Goal: Find specific page/section: Find specific page/section

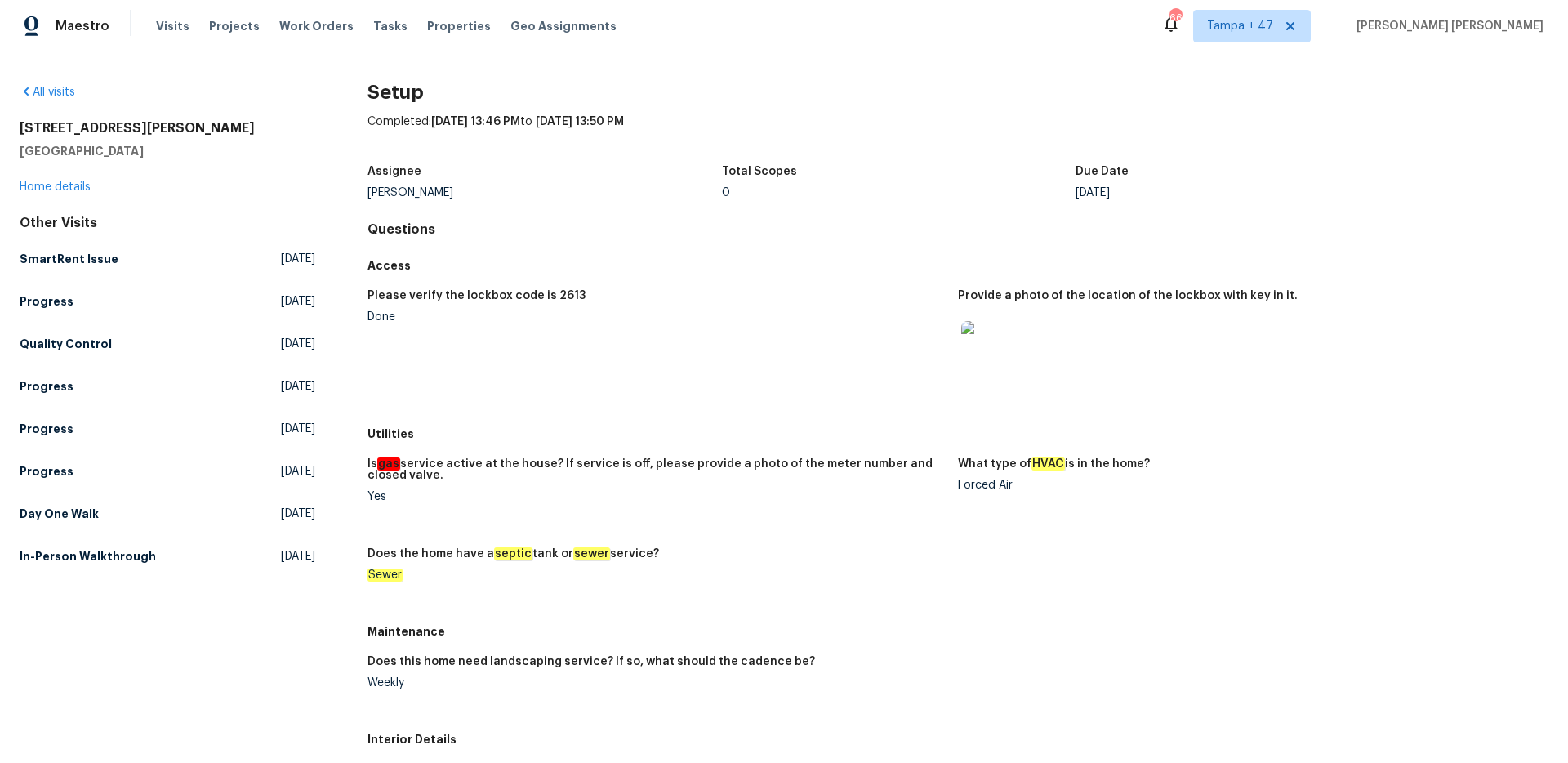
scroll to position [1002, 0]
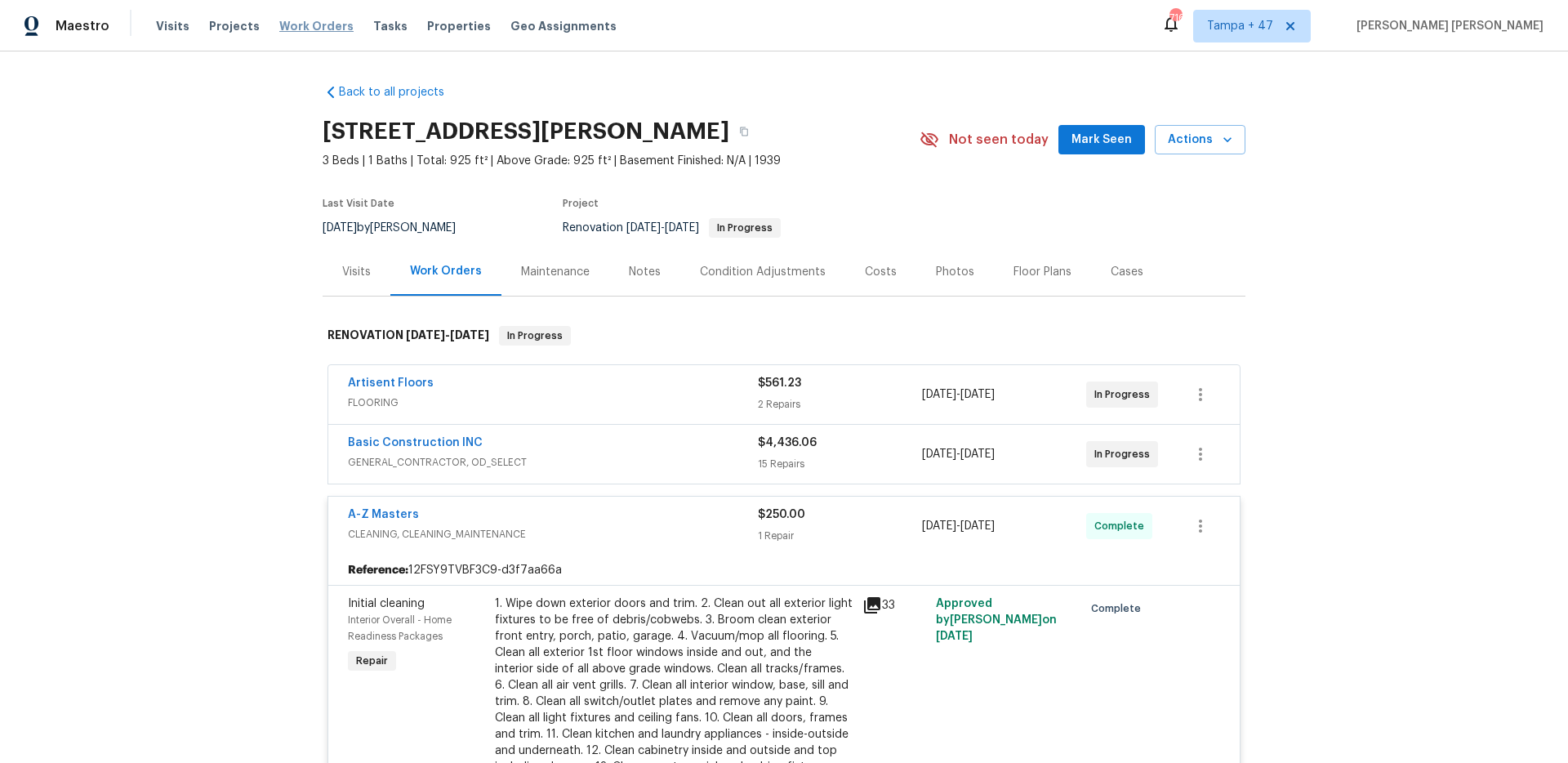
scroll to position [1810, 0]
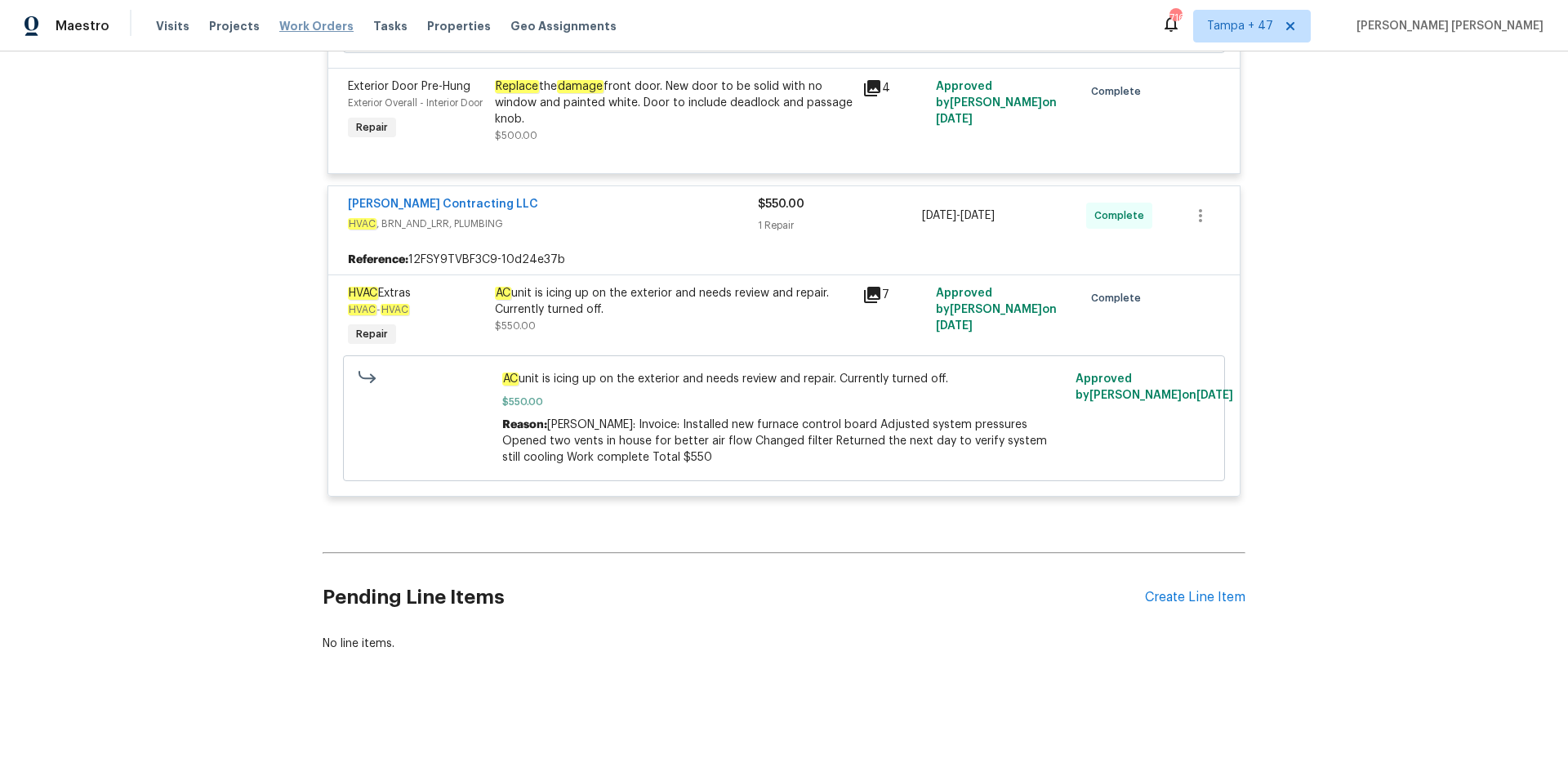
click at [308, 27] on span "Work Orders" at bounding box center [317, 26] width 75 height 16
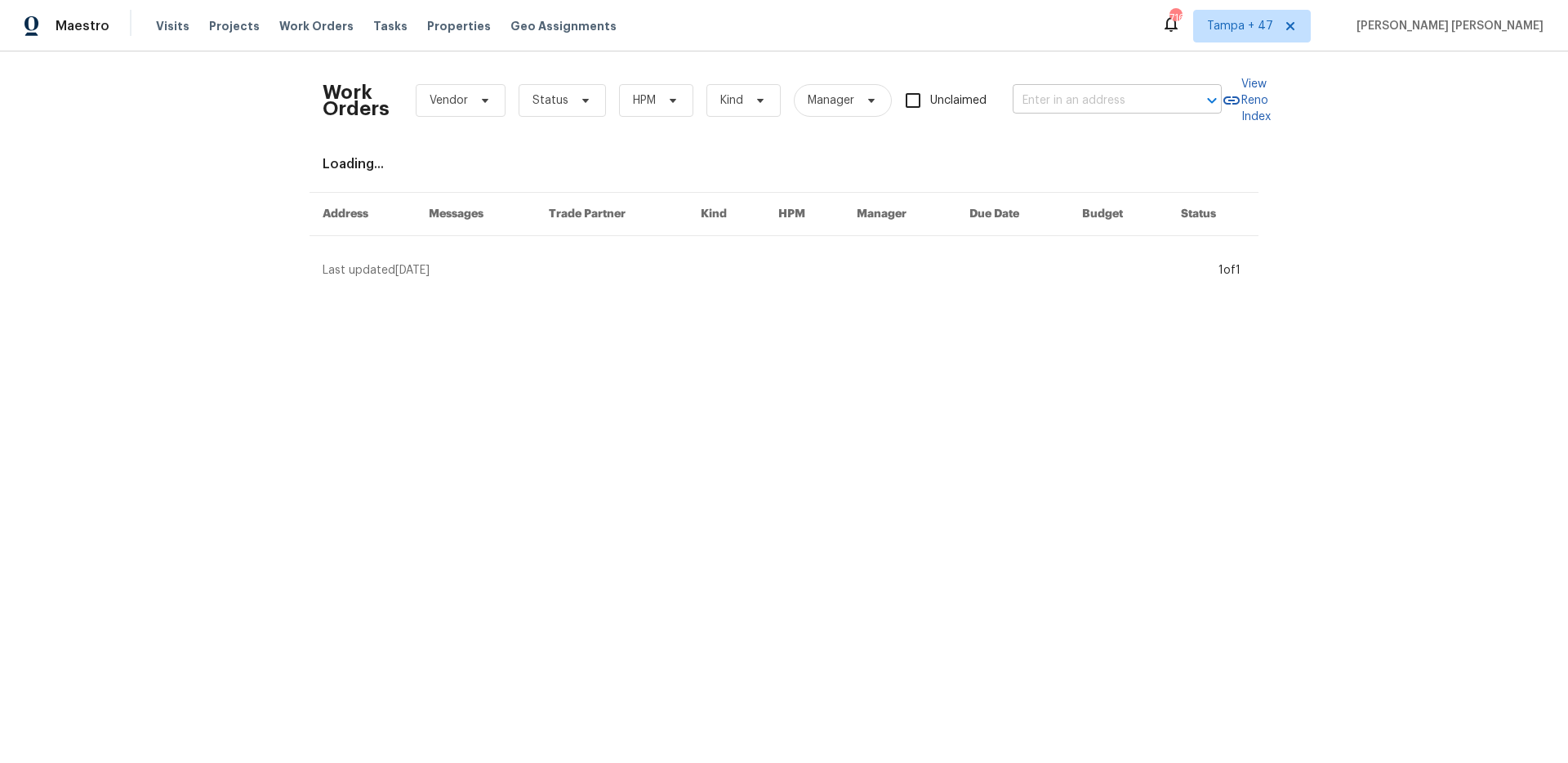
click at [1114, 98] on input "text" at bounding box center [1094, 100] width 163 height 26
paste input "11435 Tampa Ave Unit 92, Porter Ranch, CA 91326"
click at [1041, 97] on input "11435 Tampa Ave Unit 92, Porter Ranch, CA 91326" at bounding box center [1094, 100] width 163 height 26
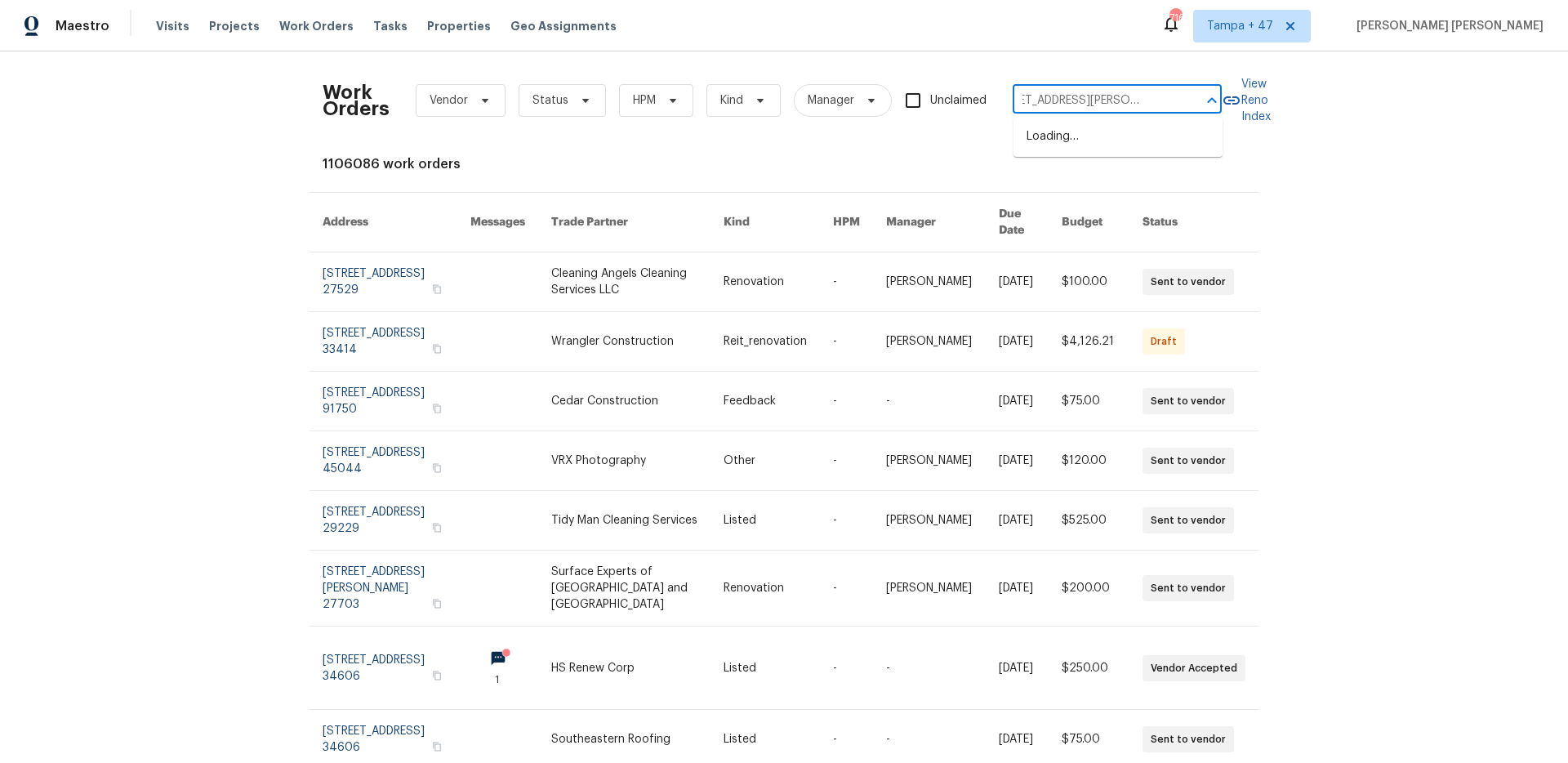
type input "11435 Tampa Ave, Porter Ranch, CA 91326"
click at [1145, 145] on li "11435 Tampa Ave Unit 92, Porter Ranch, CA 91326" at bounding box center [1118, 146] width 209 height 44
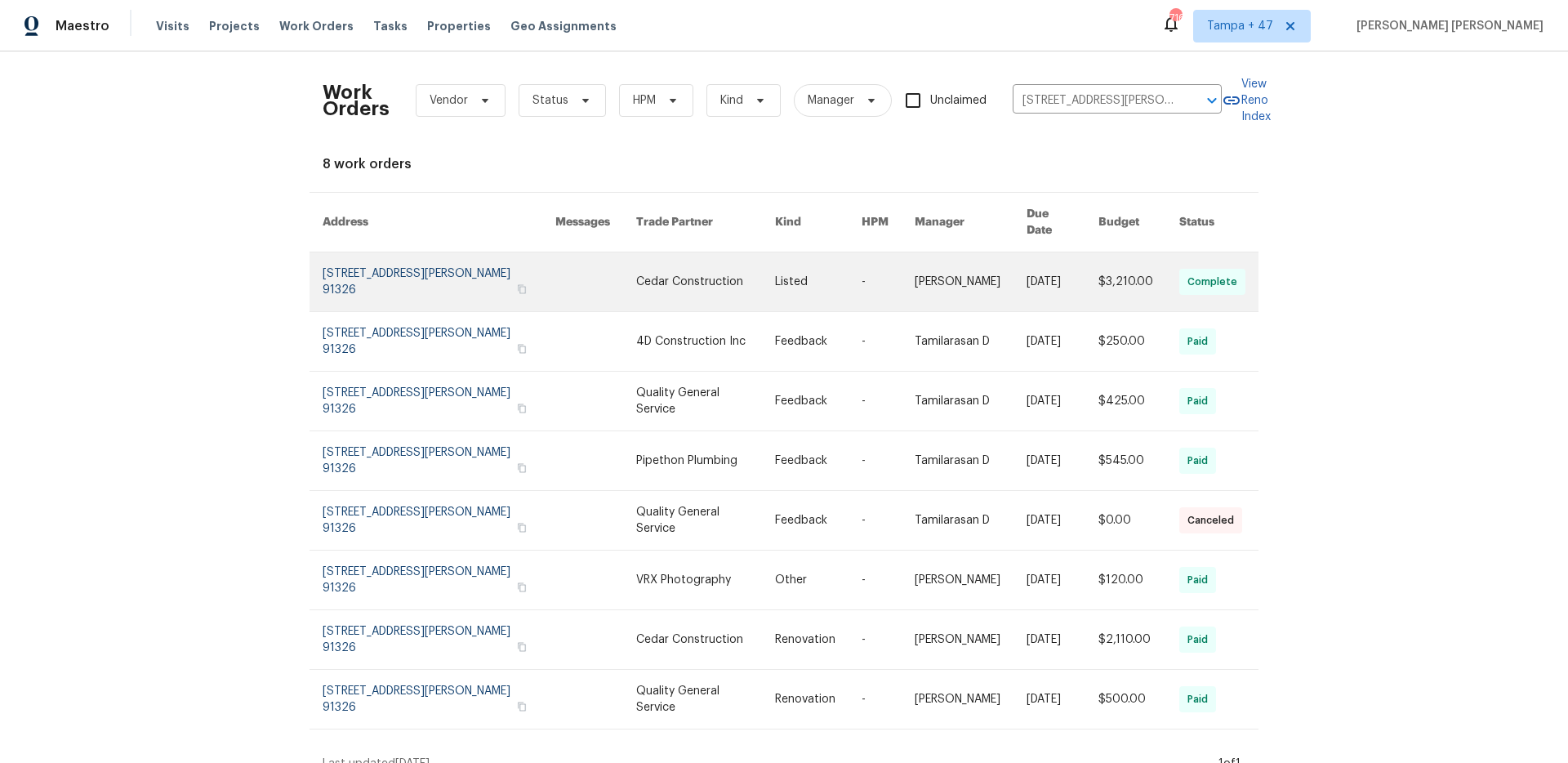
click at [1027, 287] on link at bounding box center [1062, 281] width 72 height 59
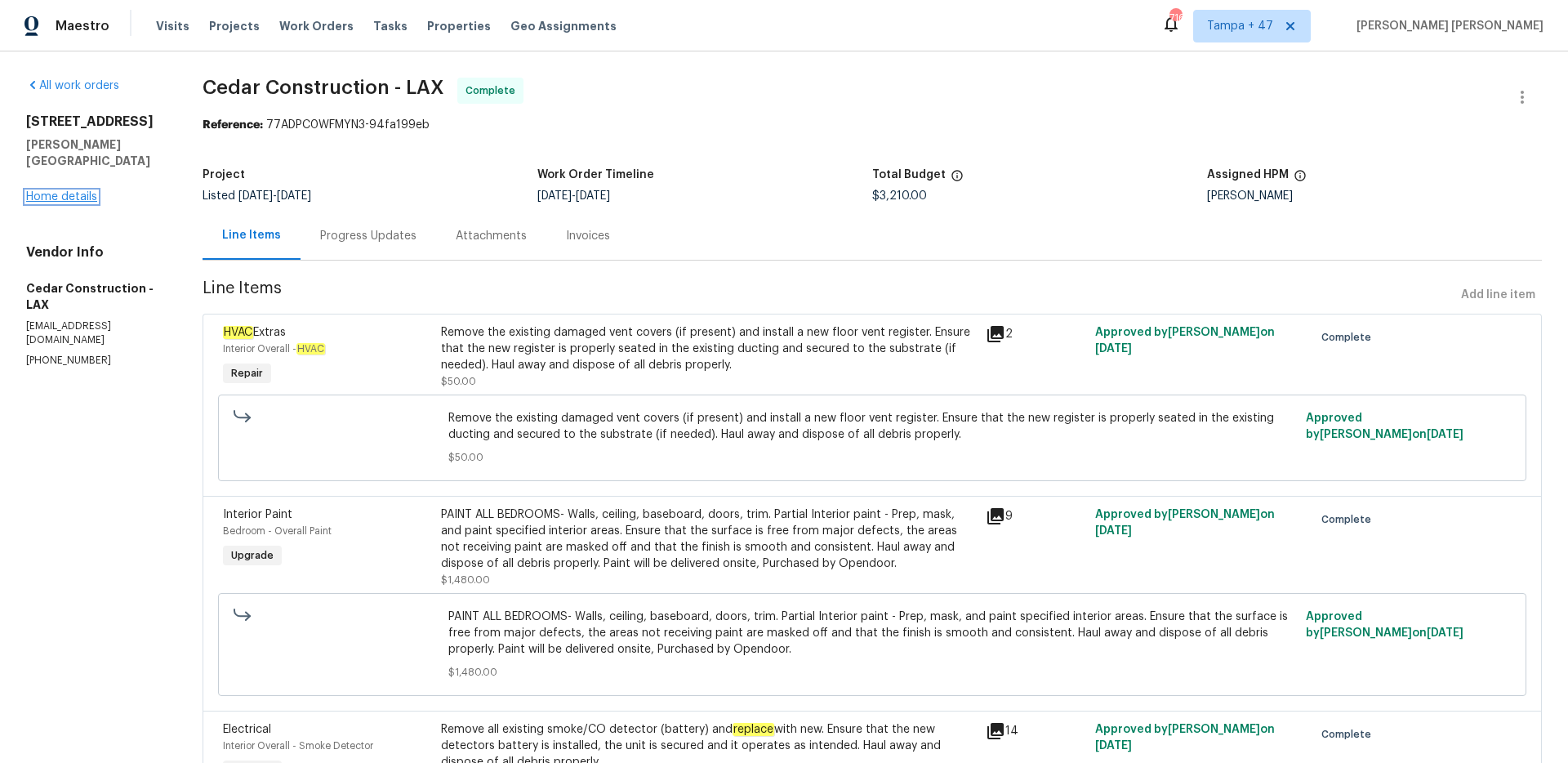
click at [78, 193] on link "Home details" at bounding box center [61, 196] width 71 height 12
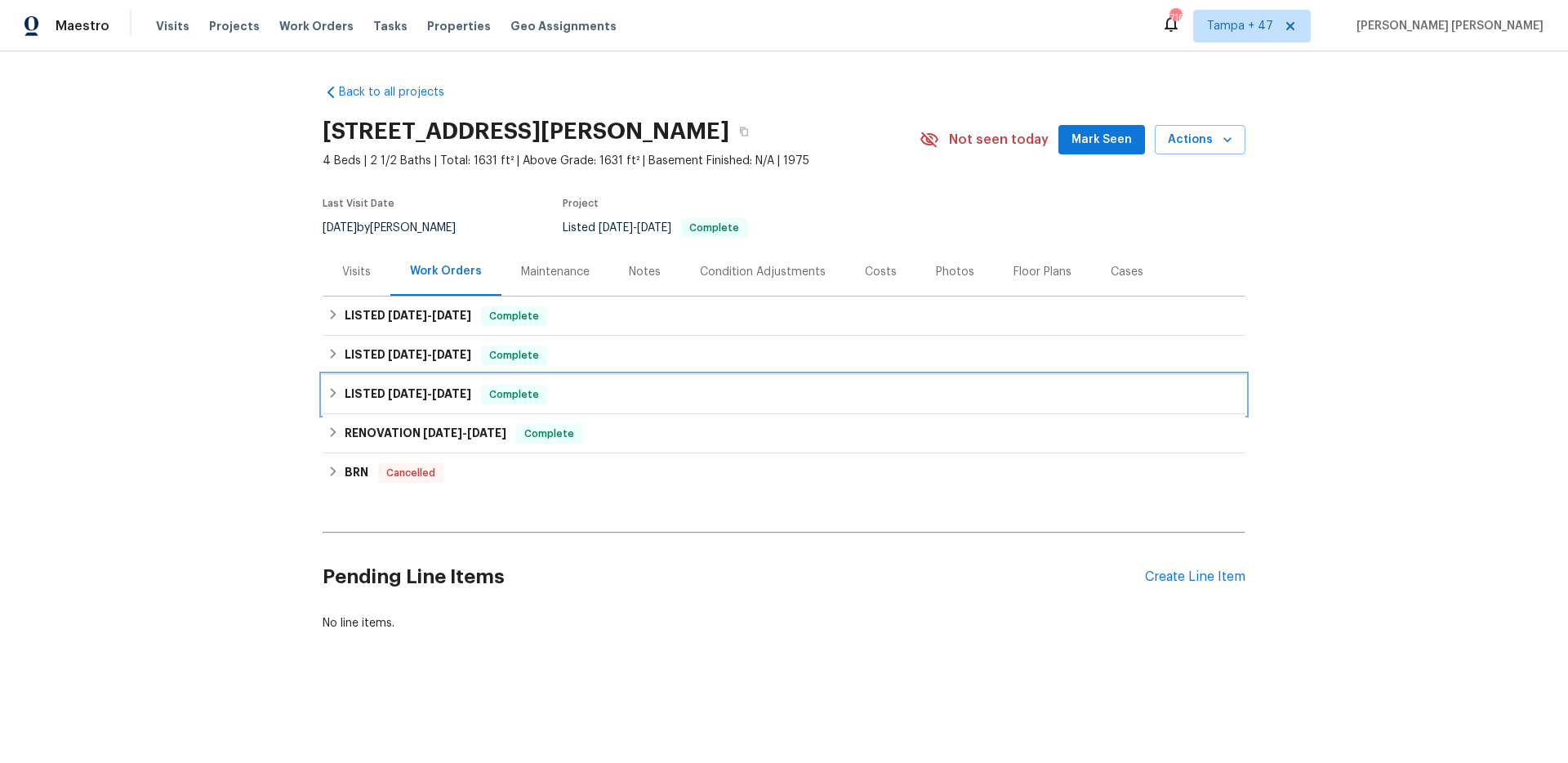
click at [477, 396] on div "LISTED 6/4/25 - 6/17/25 Complete" at bounding box center [784, 394] width 913 height 20
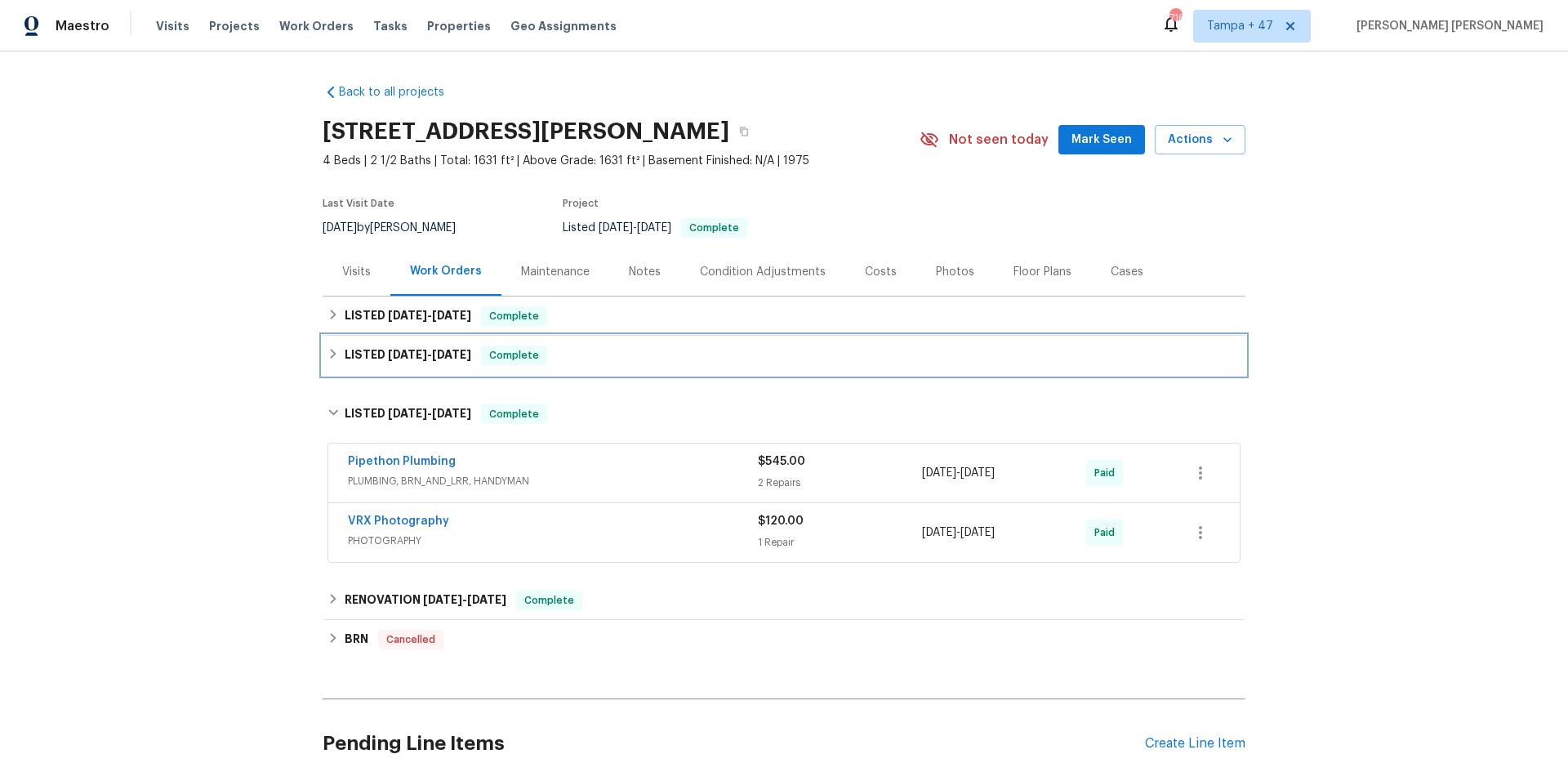
click at [514, 349] on span "Complete" at bounding box center [514, 355] width 63 height 16
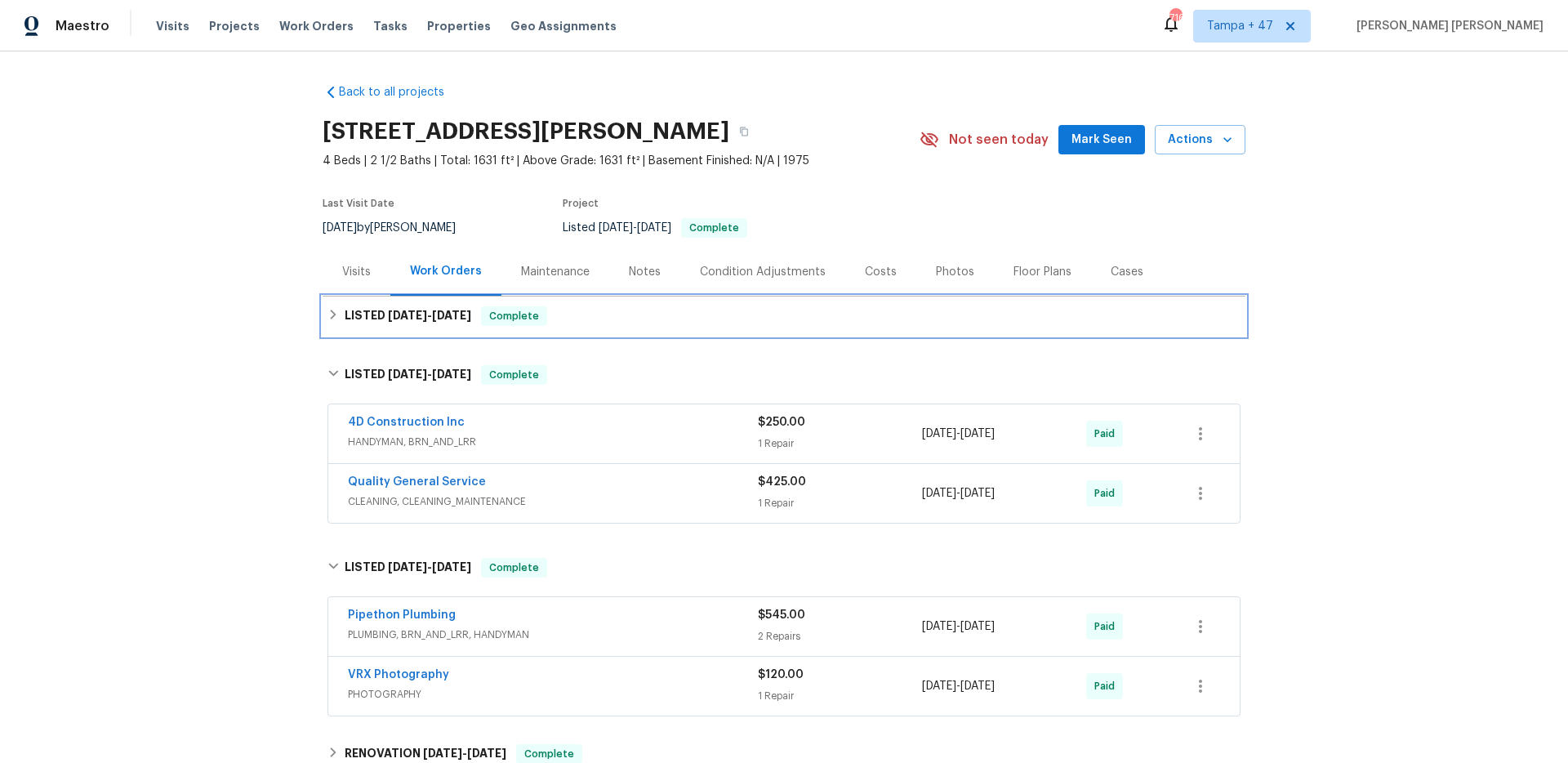
click at [546, 310] on span "Complete" at bounding box center [514, 316] width 63 height 16
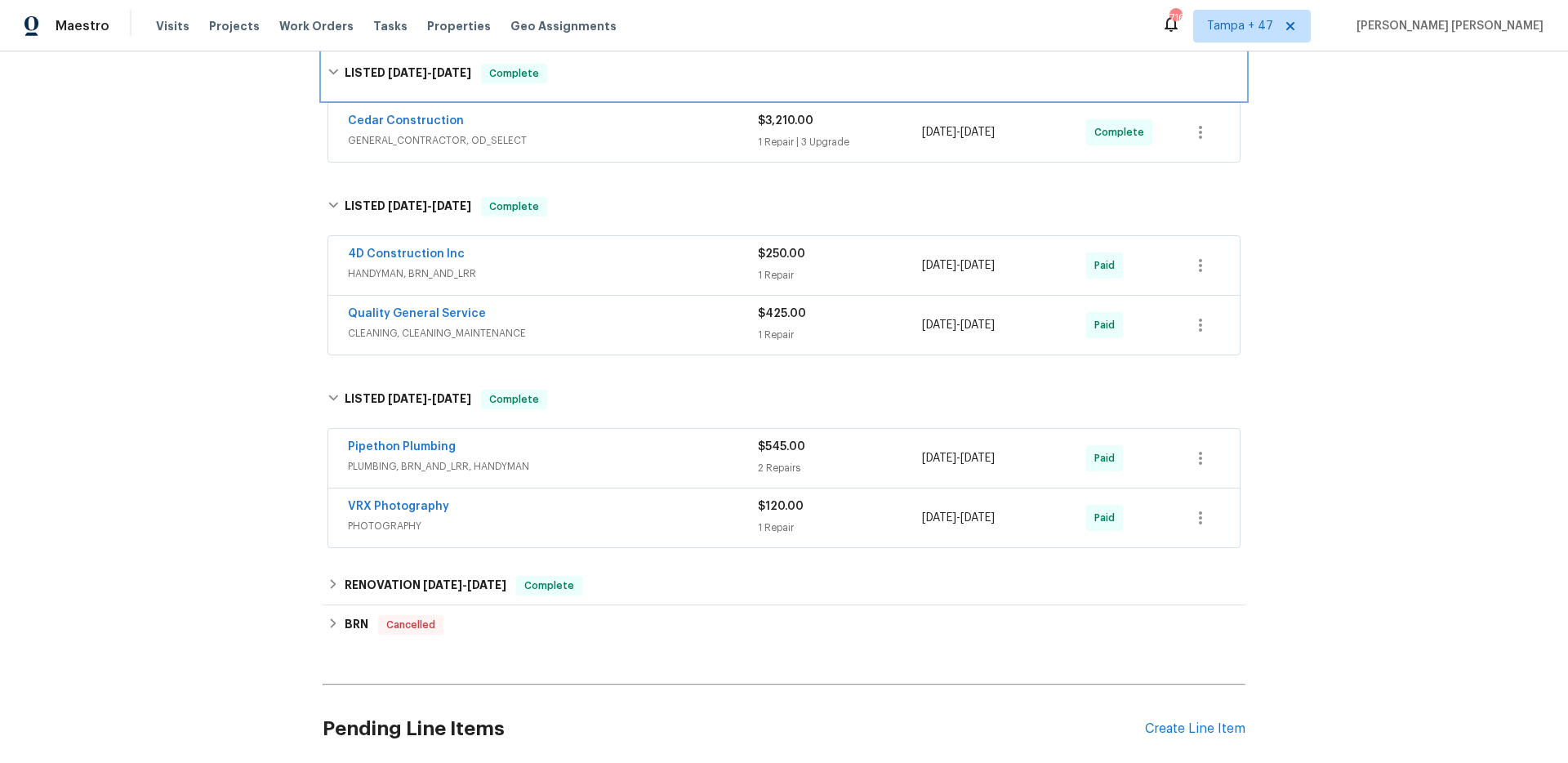
scroll to position [394, 0]
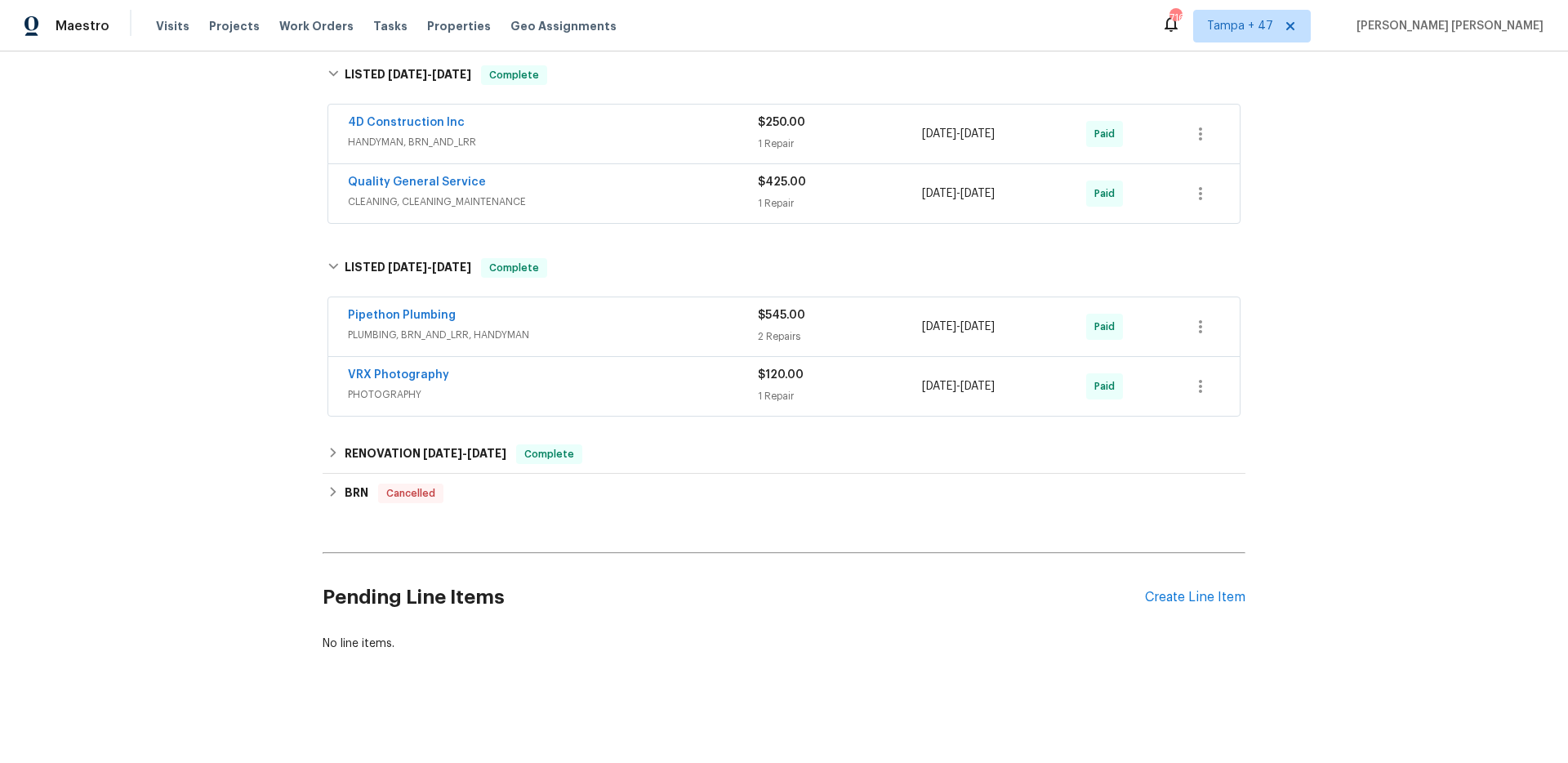
click at [607, 378] on div "VRX Photography" at bounding box center [553, 376] width 410 height 20
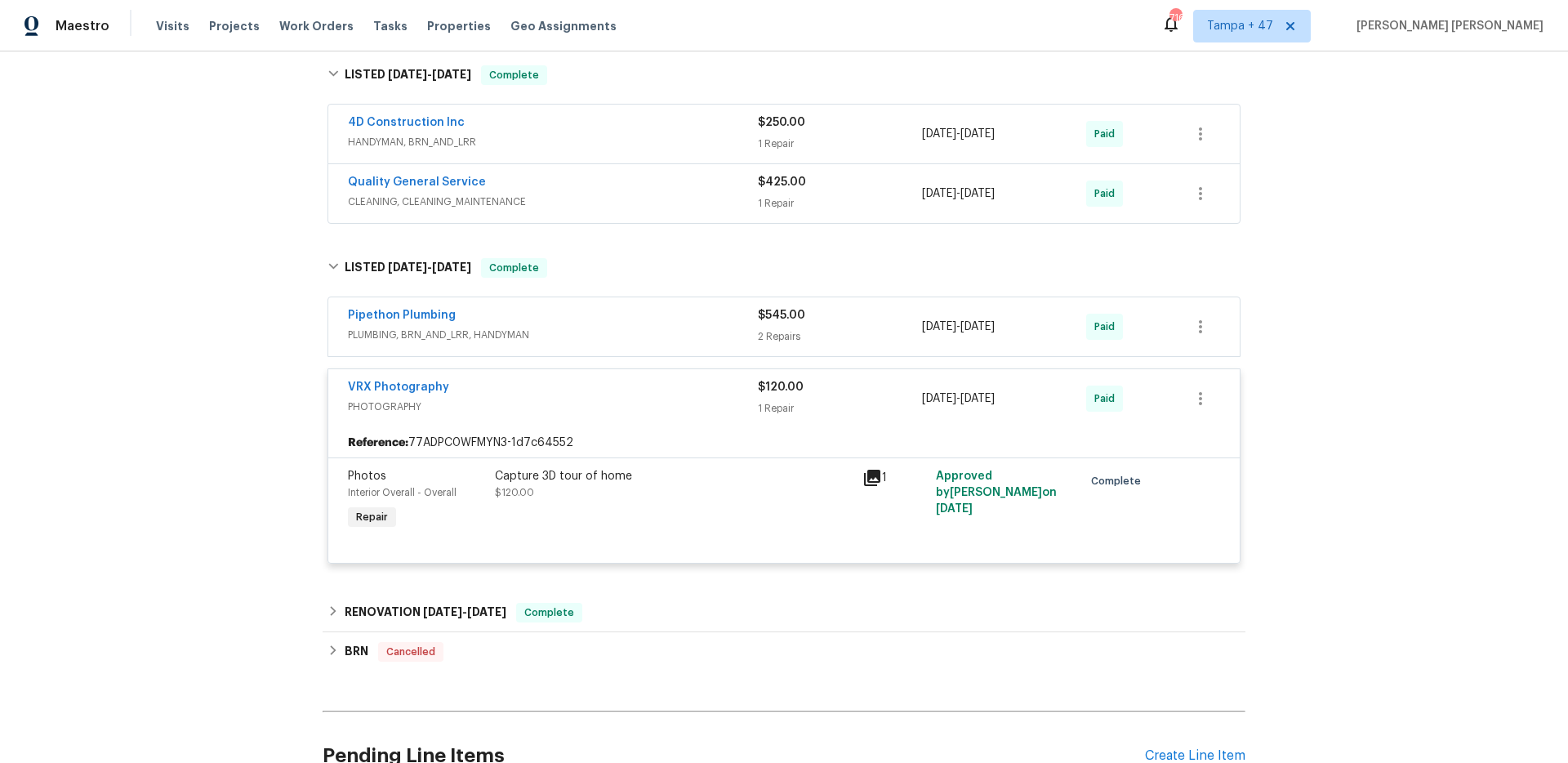
click at [666, 322] on div "Pipethon Plumbing" at bounding box center [553, 317] width 410 height 20
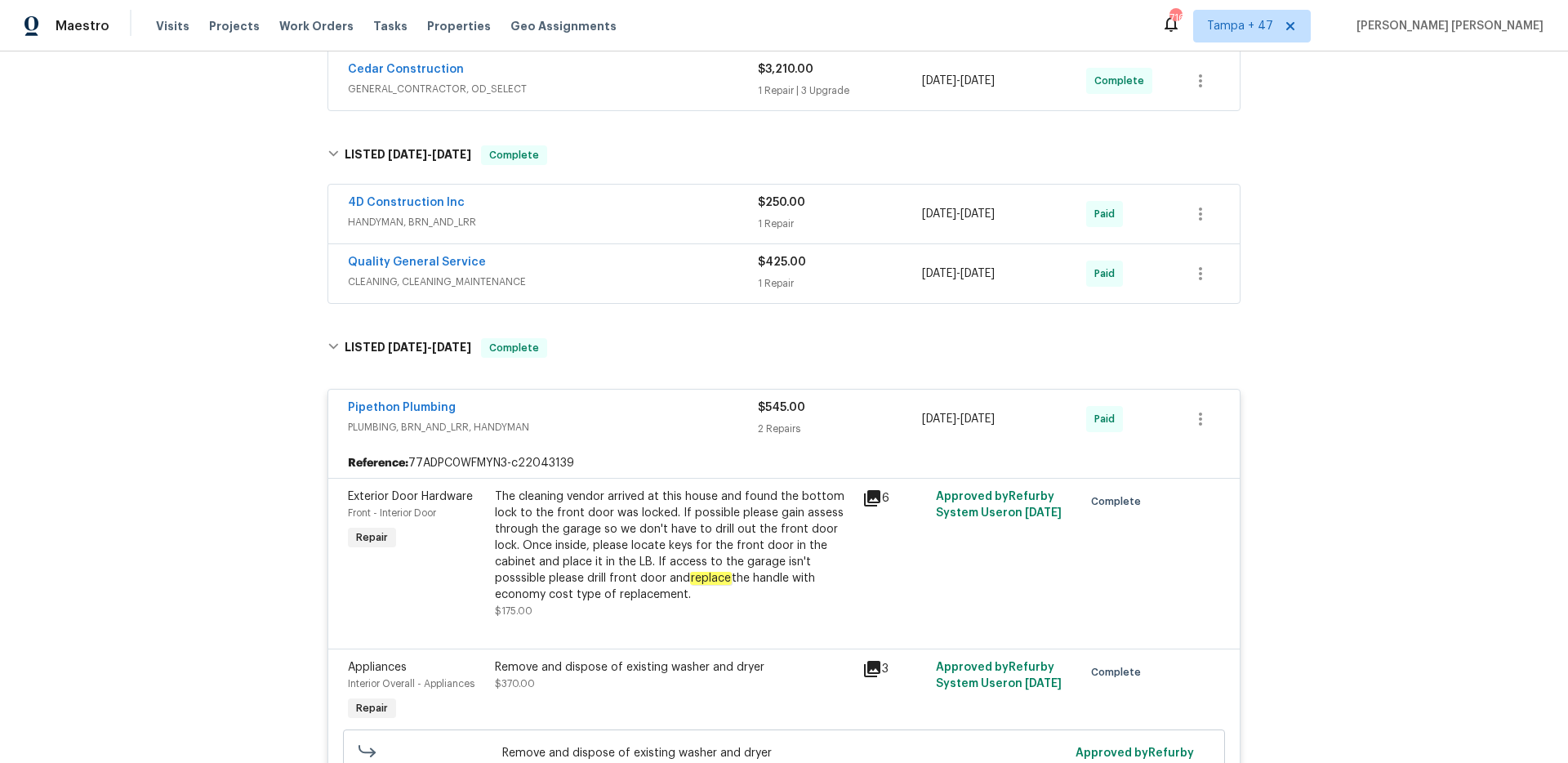
scroll to position [289, 0]
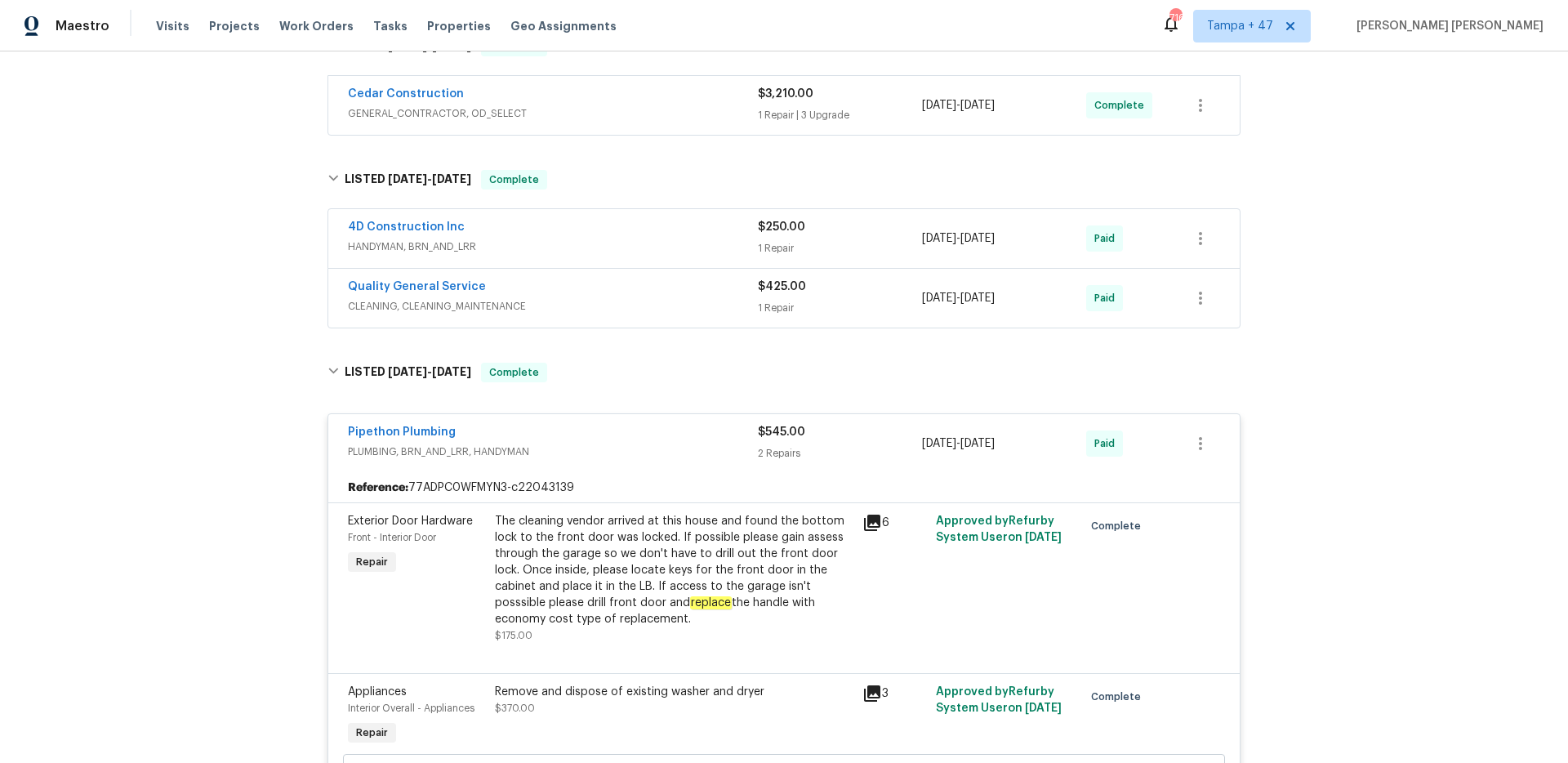
click at [676, 298] on span "CLEANING, CLEANING_MAINTENANCE" at bounding box center [553, 306] width 410 height 16
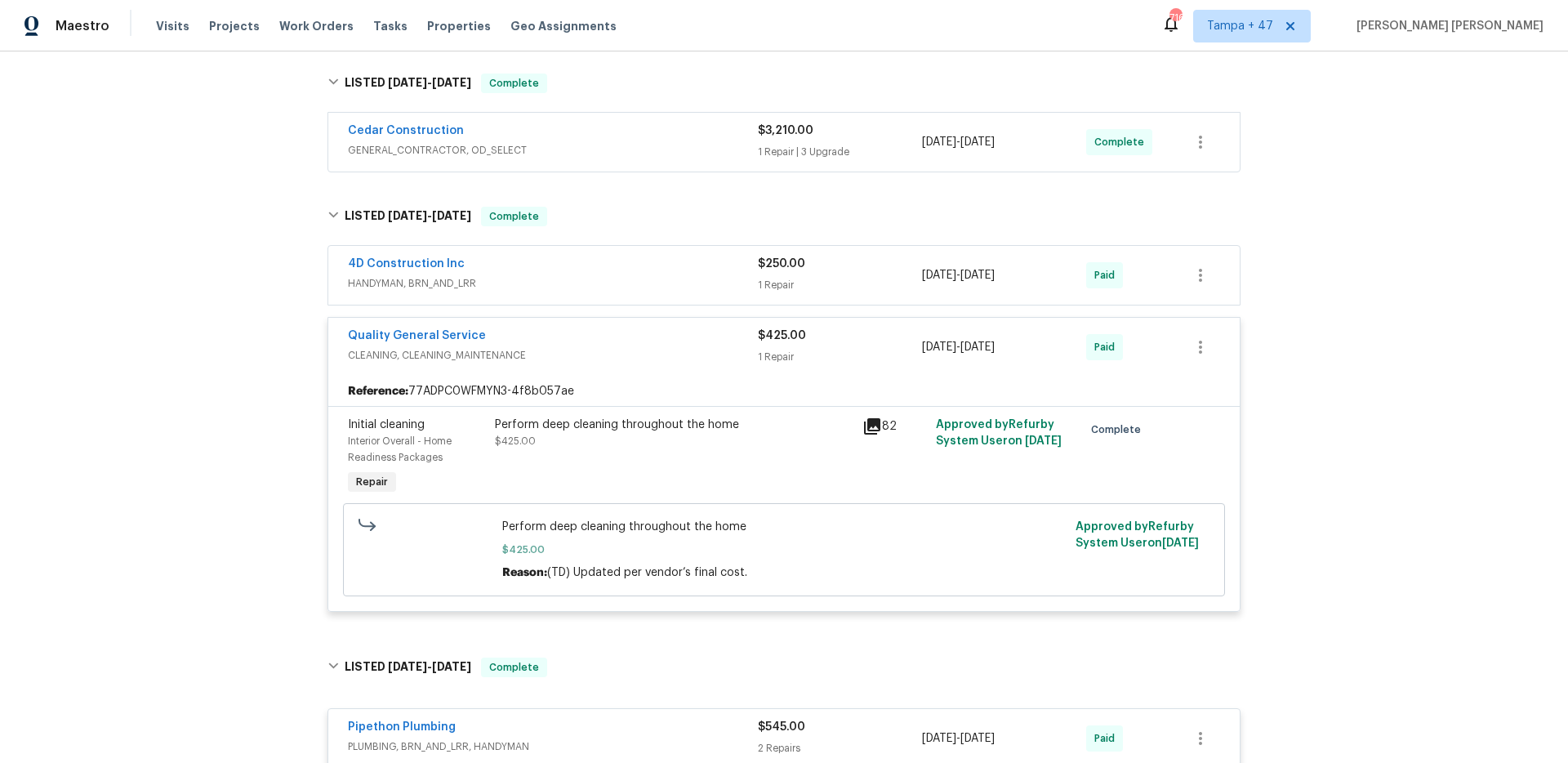
scroll to position [242, 0]
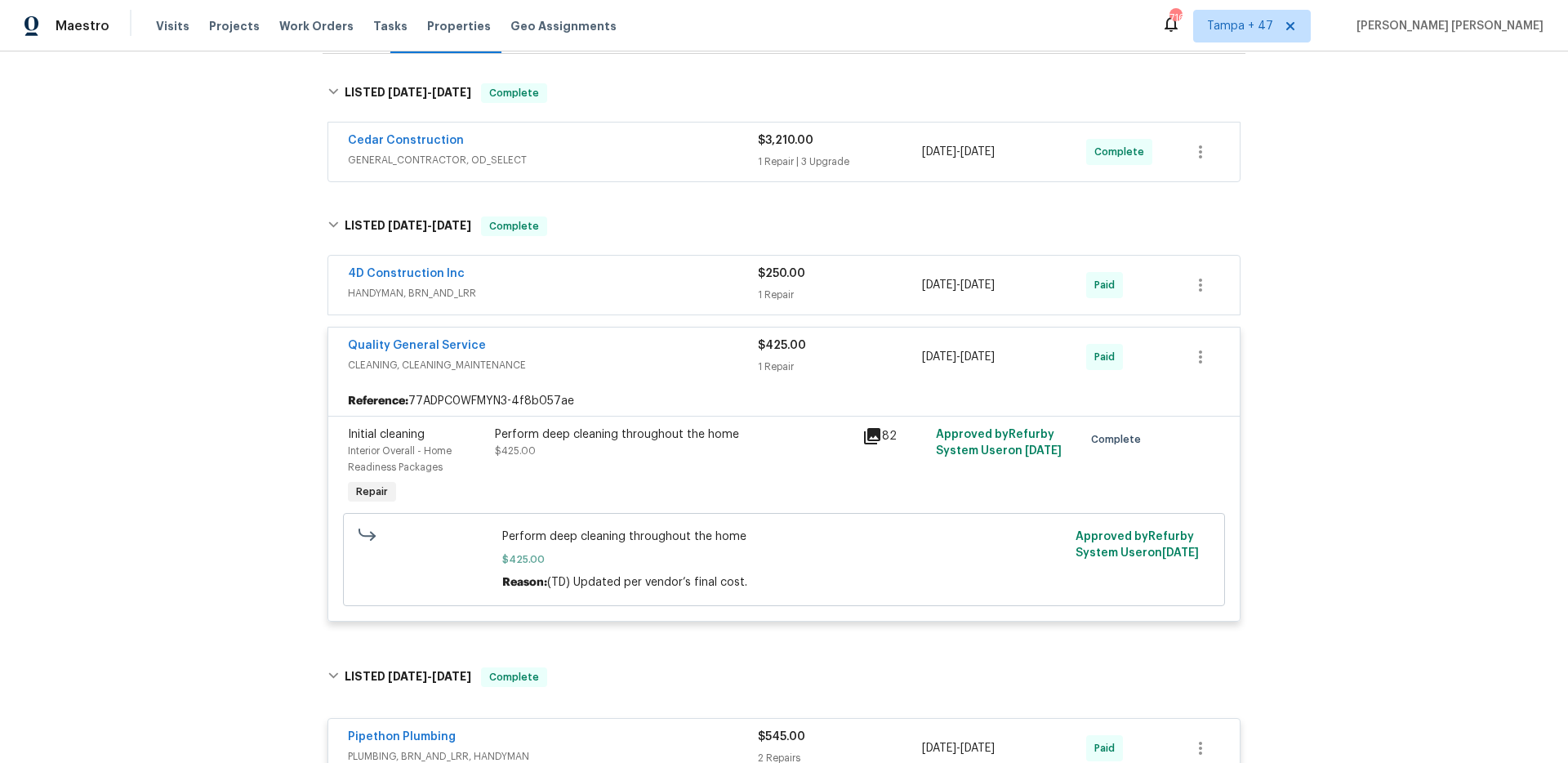
click at [689, 279] on div "4D Construction Inc" at bounding box center [553, 275] width 410 height 20
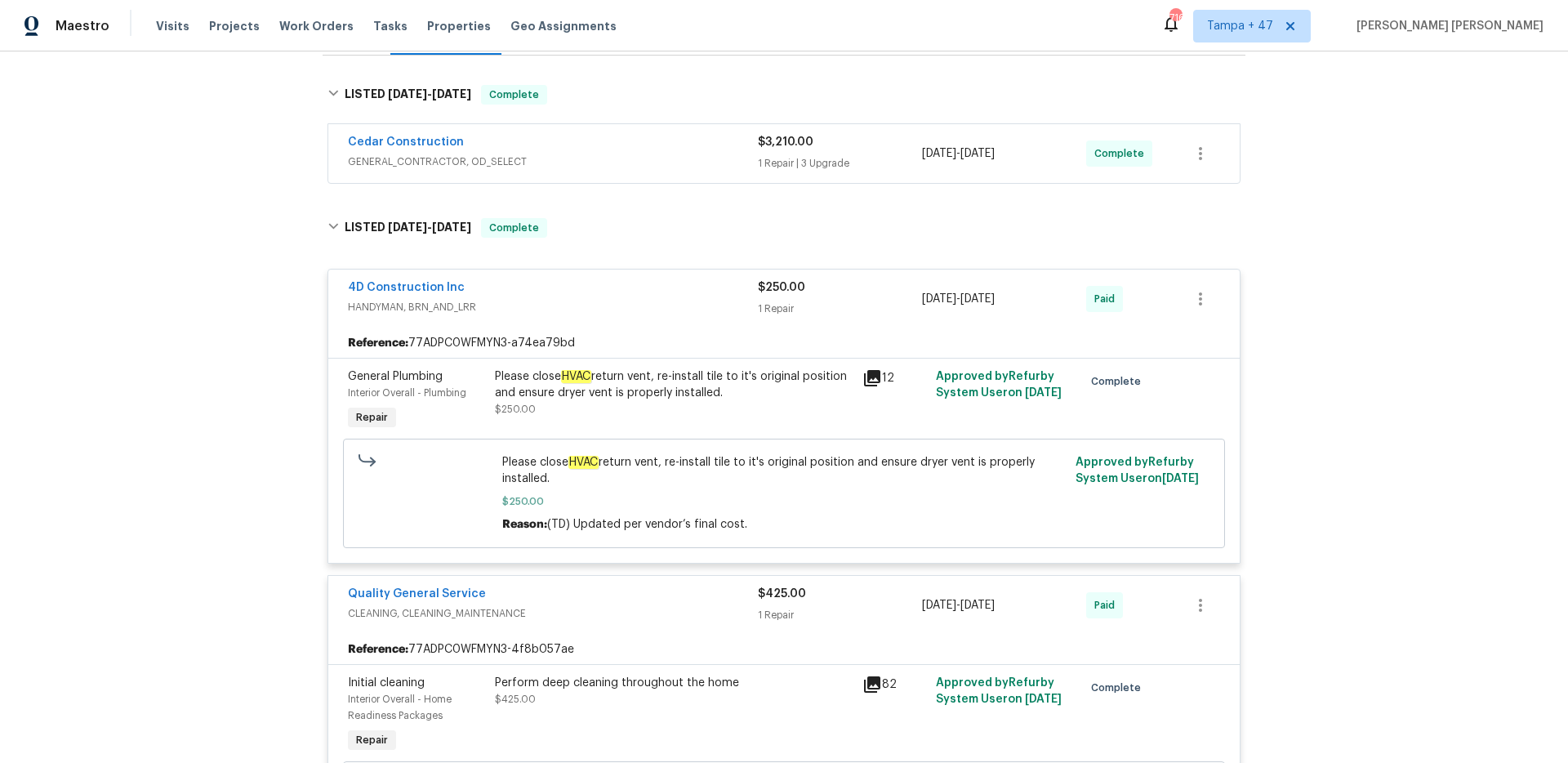
scroll to position [231, 0]
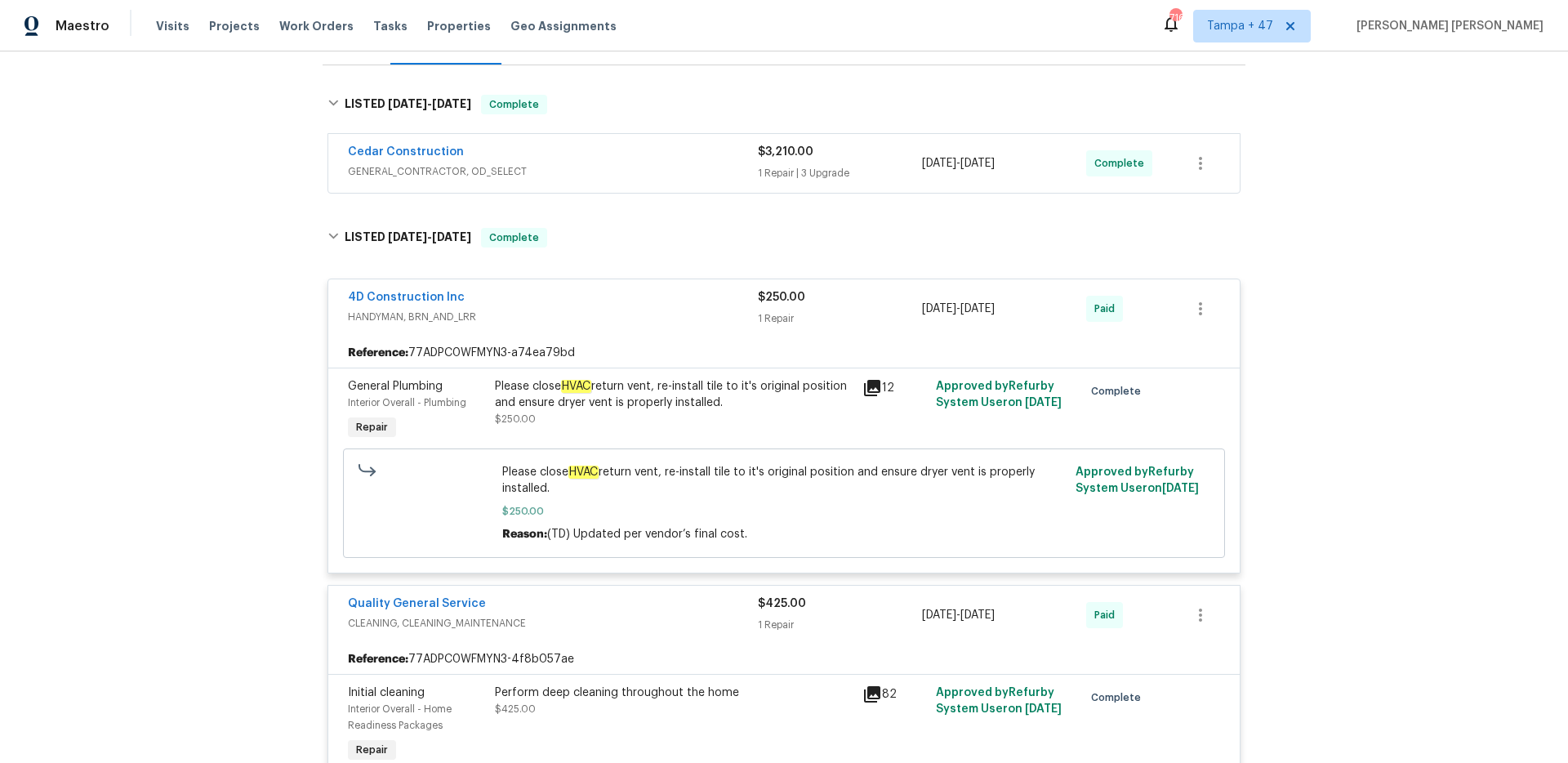
click at [719, 169] on span "GENERAL_CONTRACTOR, OD_SELECT" at bounding box center [553, 171] width 410 height 16
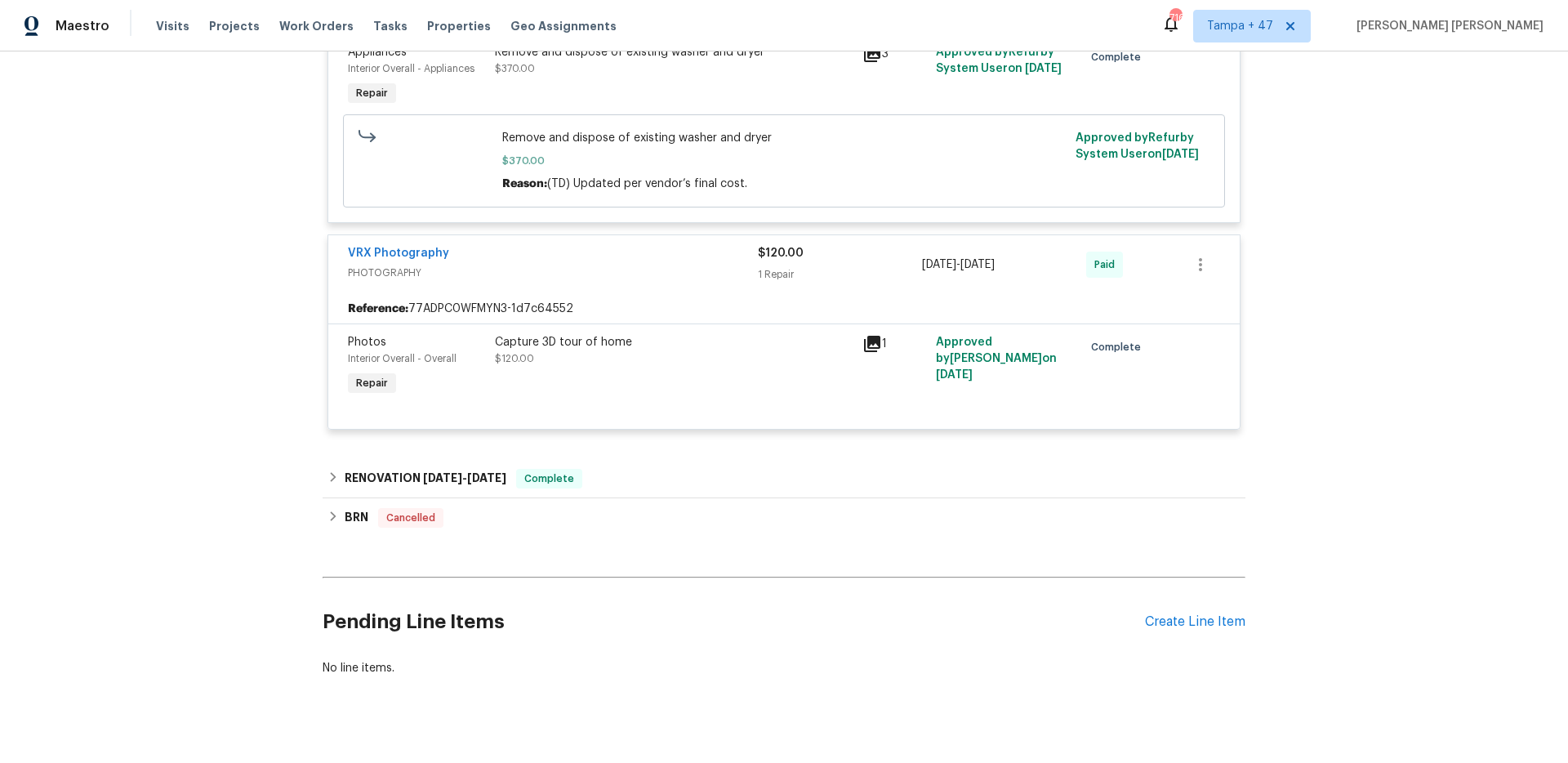
scroll to position [2421, 0]
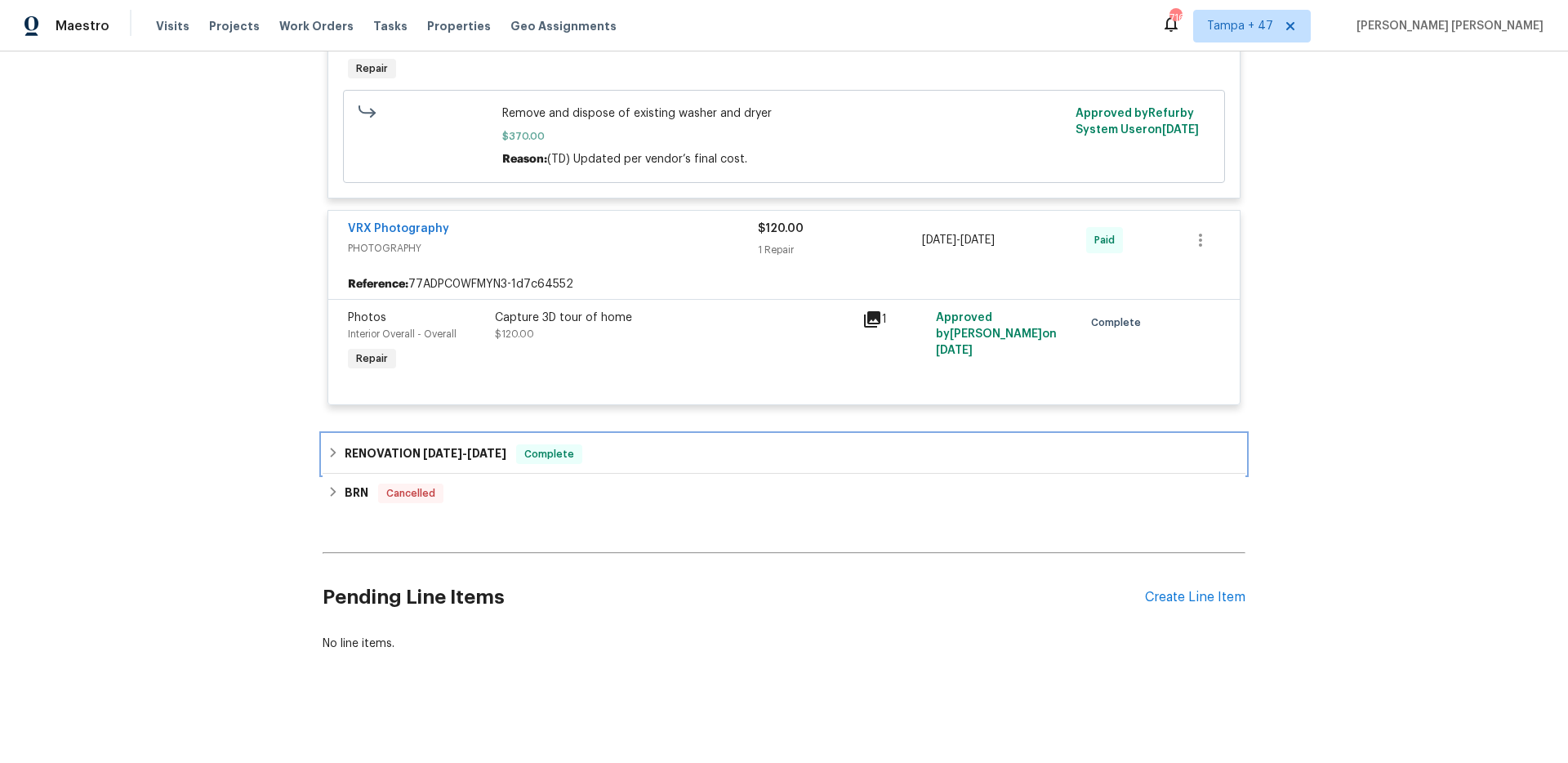
click at [605, 438] on div "RENOVATION 1/2/25 - 1/10/25 Complete" at bounding box center [784, 454] width 923 height 39
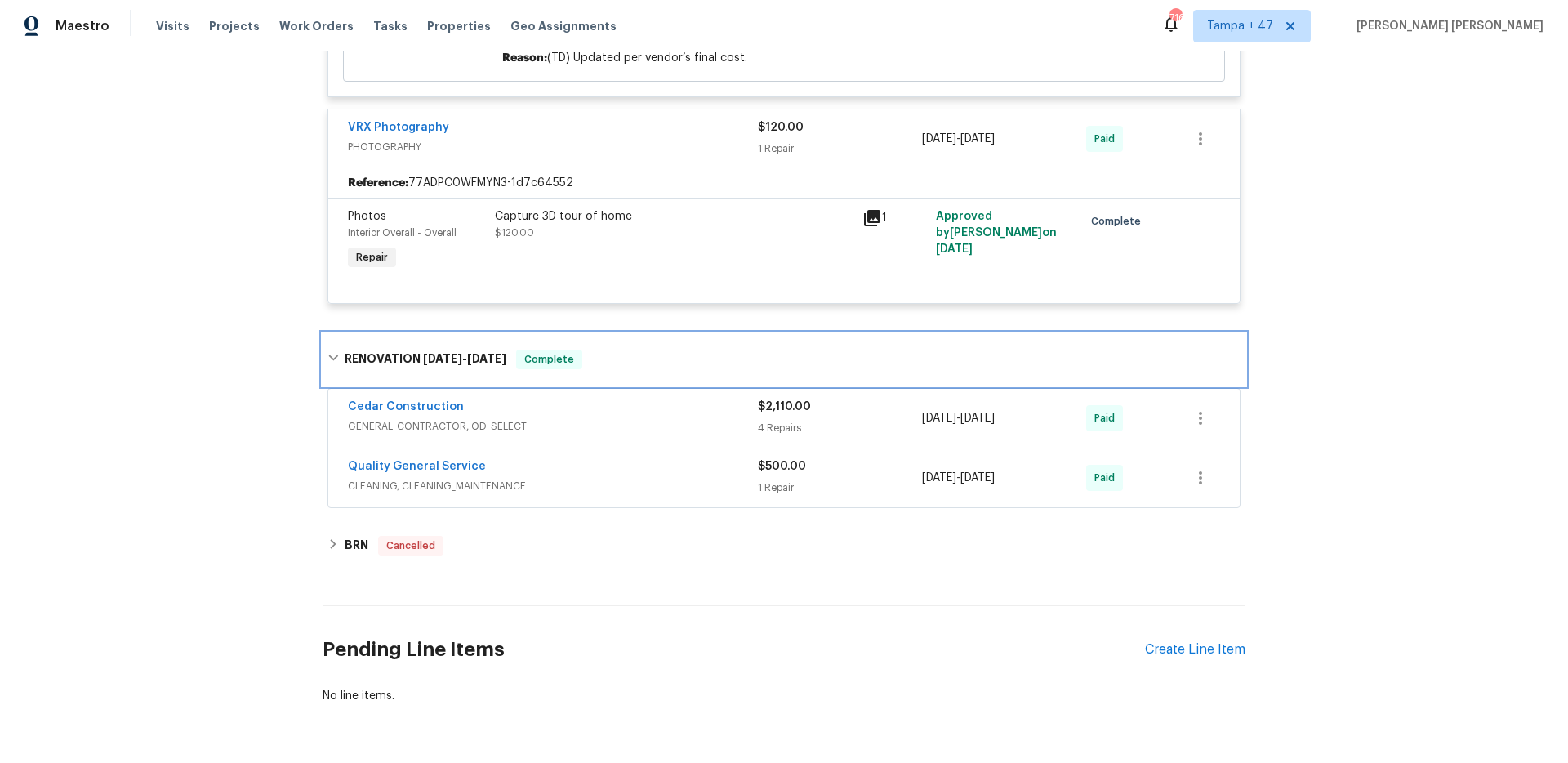
scroll to position [2558, 0]
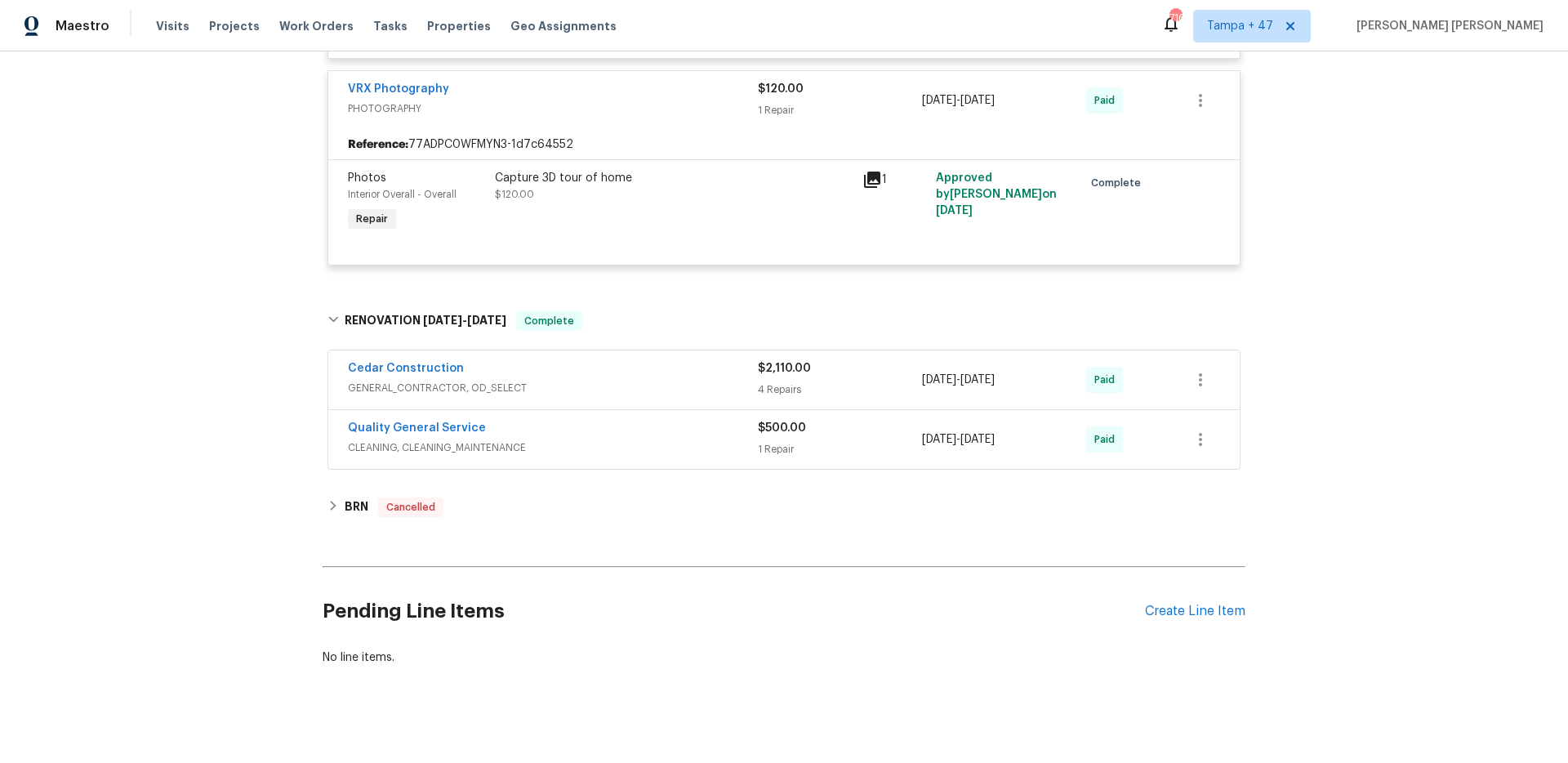
click at [640, 380] on div "Cedar Construction" at bounding box center [553, 370] width 410 height 20
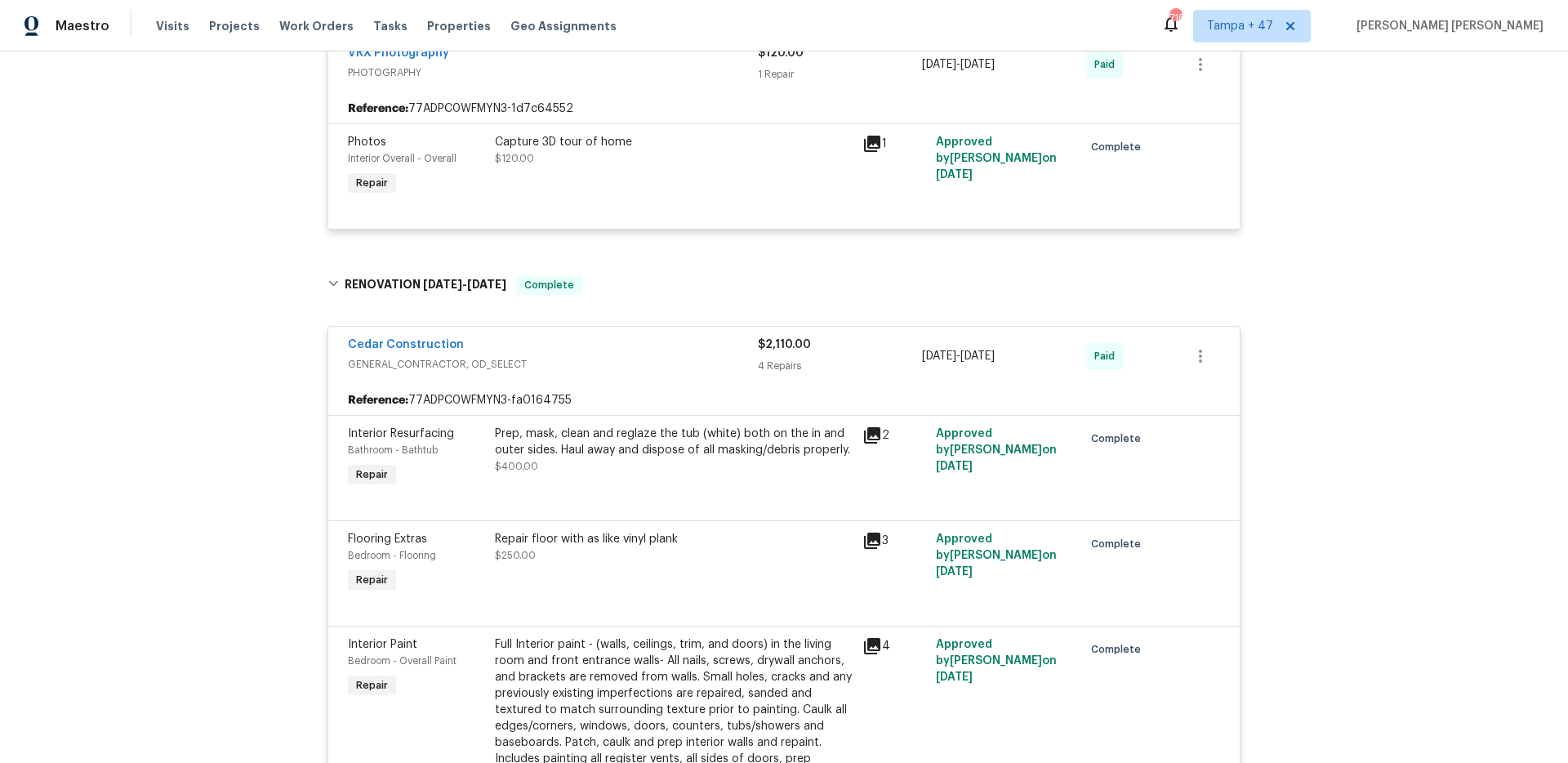
click at [682, 362] on span "GENERAL_CONTRACTOR, OD_SELECT" at bounding box center [553, 364] width 410 height 16
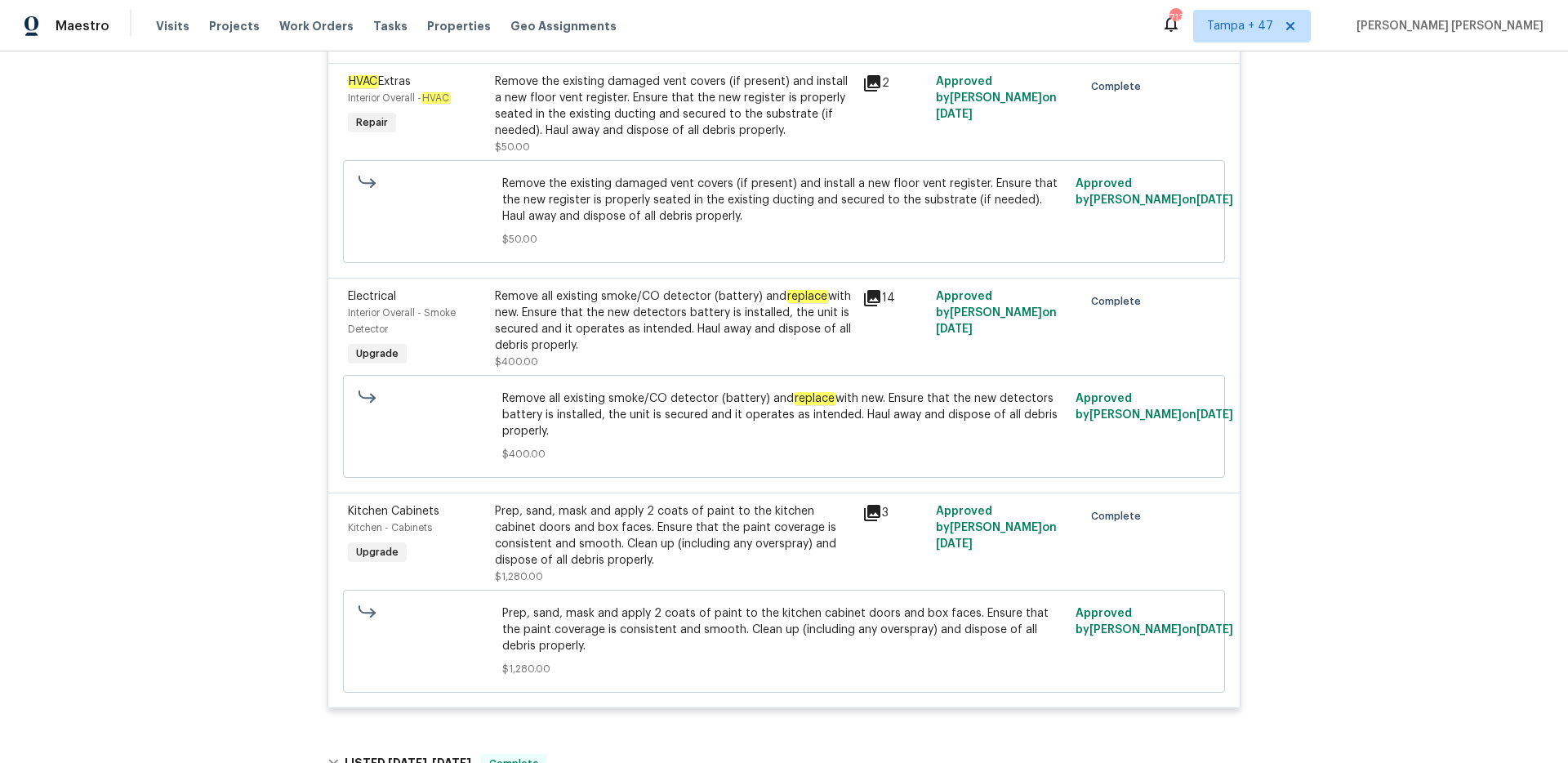
scroll to position [665, 0]
click at [666, 308] on div "Remove all existing smoke/CO detector (battery) and replace with new. Ensure th…" at bounding box center [674, 322] width 358 height 66
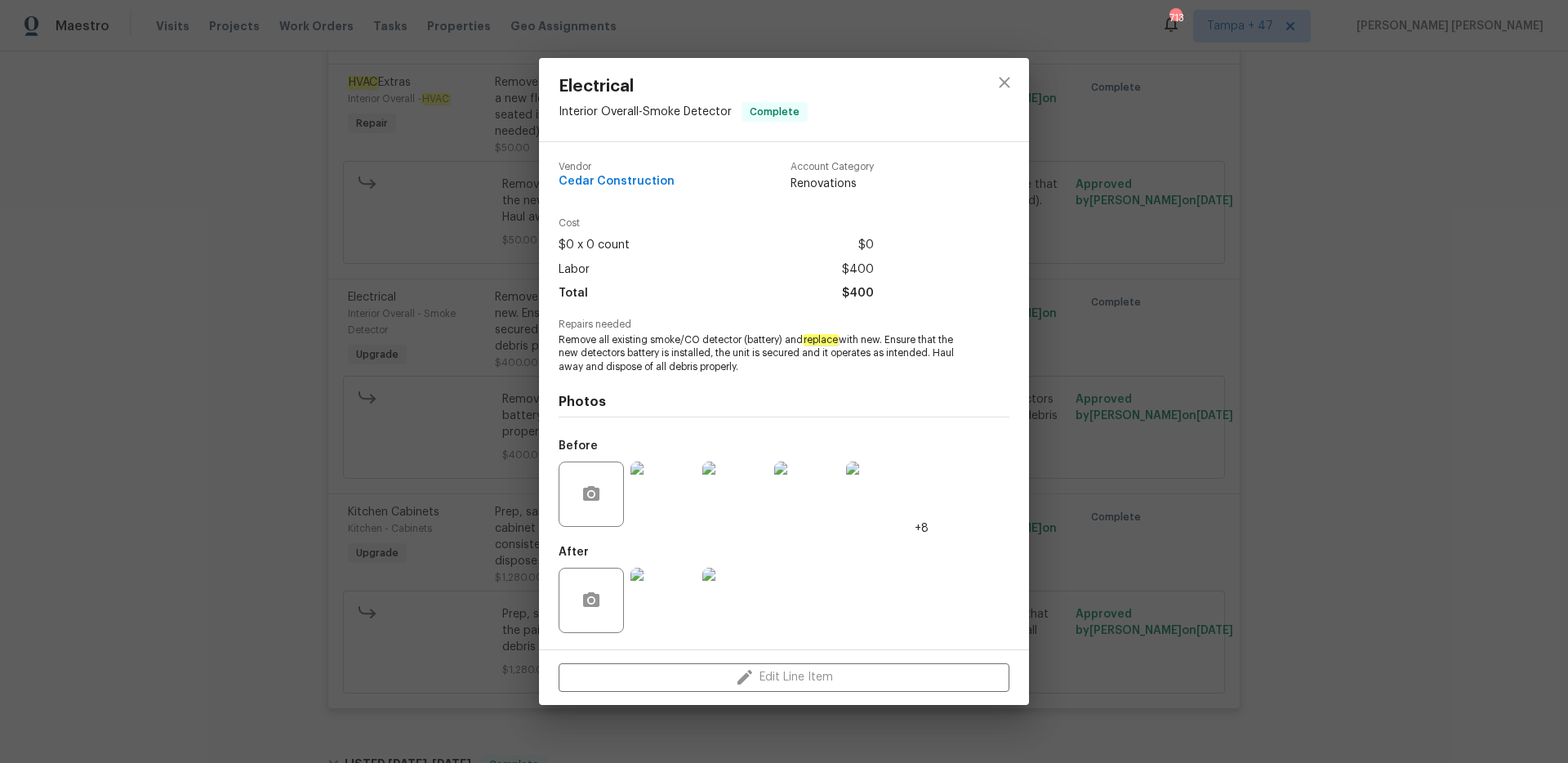
click at [651, 342] on span "Remove all existing smoke/CO detector (battery) and replace with new. Ensure th…" at bounding box center [761, 353] width 406 height 41
click at [727, 334] on span "Remove all existing smoke/CO detector (battery) and replace with new. Ensure th…" at bounding box center [761, 353] width 406 height 41
copy span "smoke/CO detector"
click at [487, 294] on div "Electrical Interior Overall - Smoke Detector Complete Vendor Cedar Construction…" at bounding box center [784, 382] width 1568 height 763
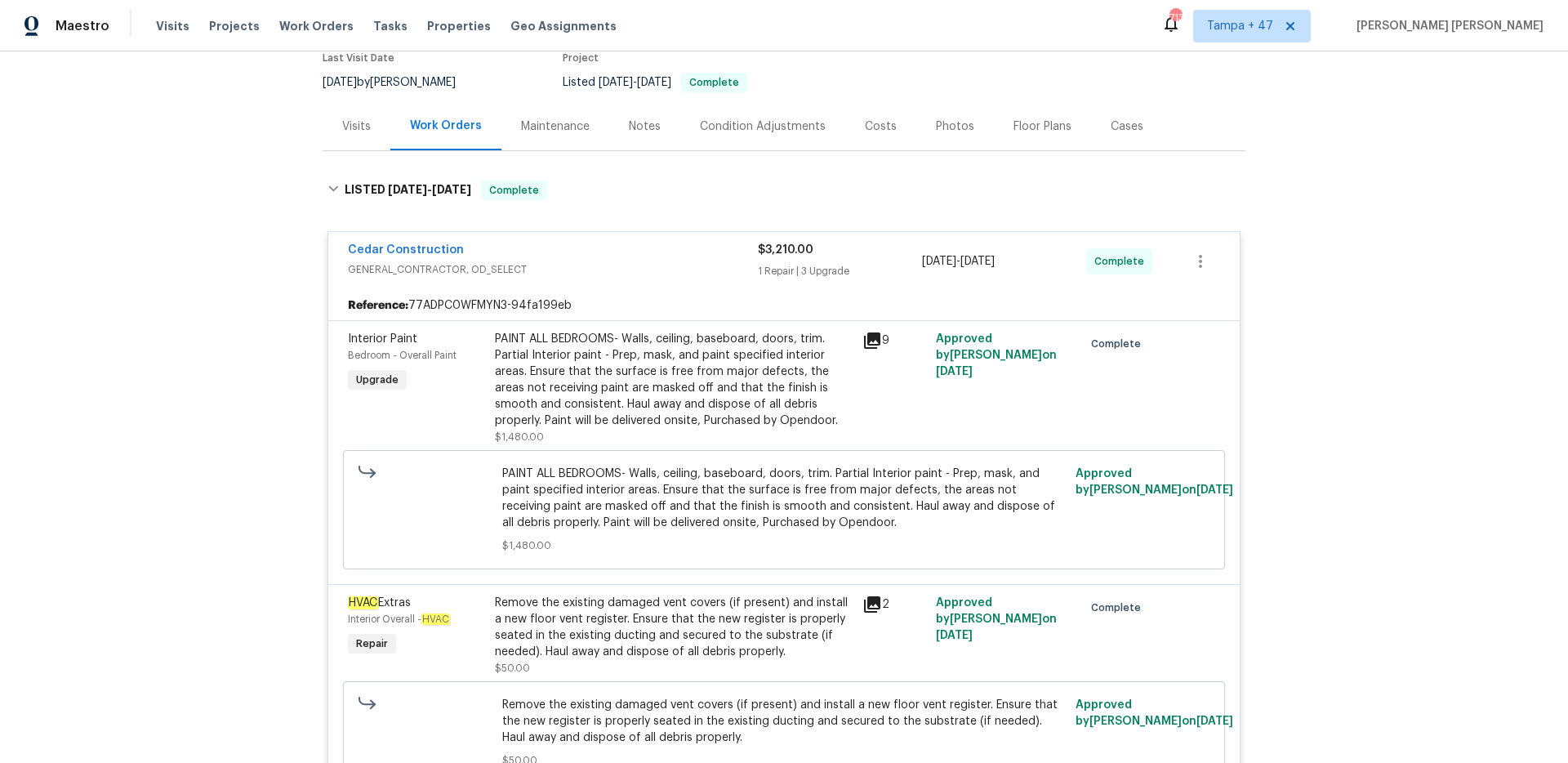
scroll to position [143, 0]
